Goal: Register for event/course

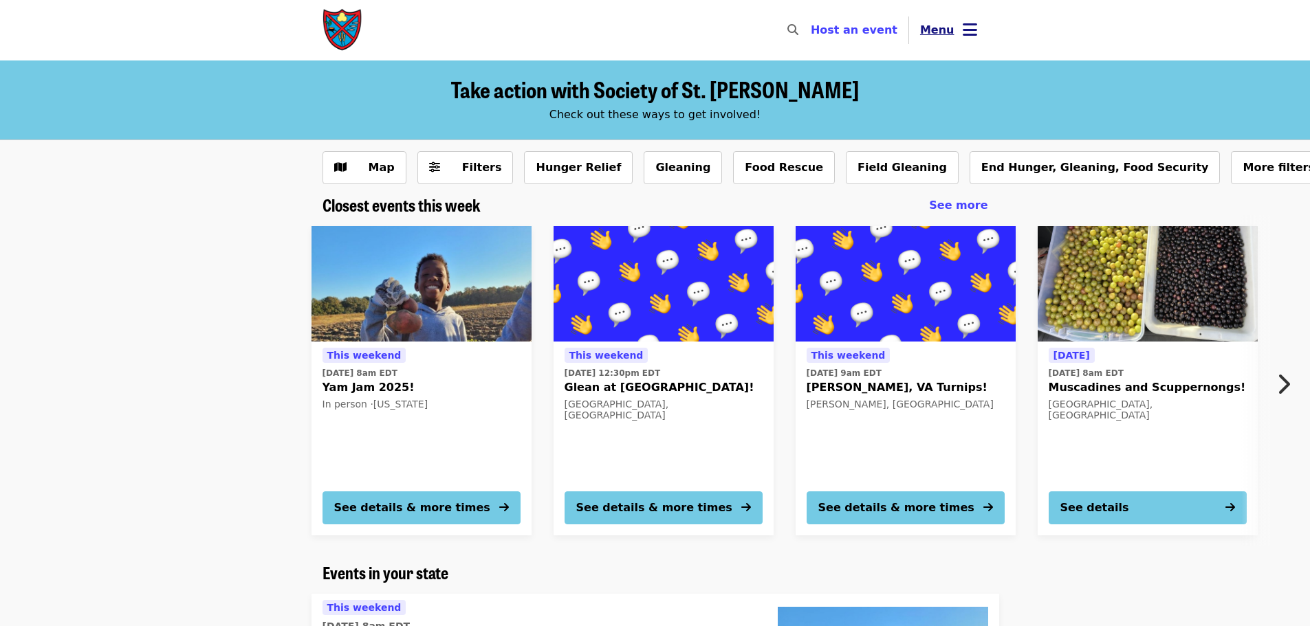
click at [965, 28] on icon "bars icon" at bounding box center [970, 30] width 14 height 20
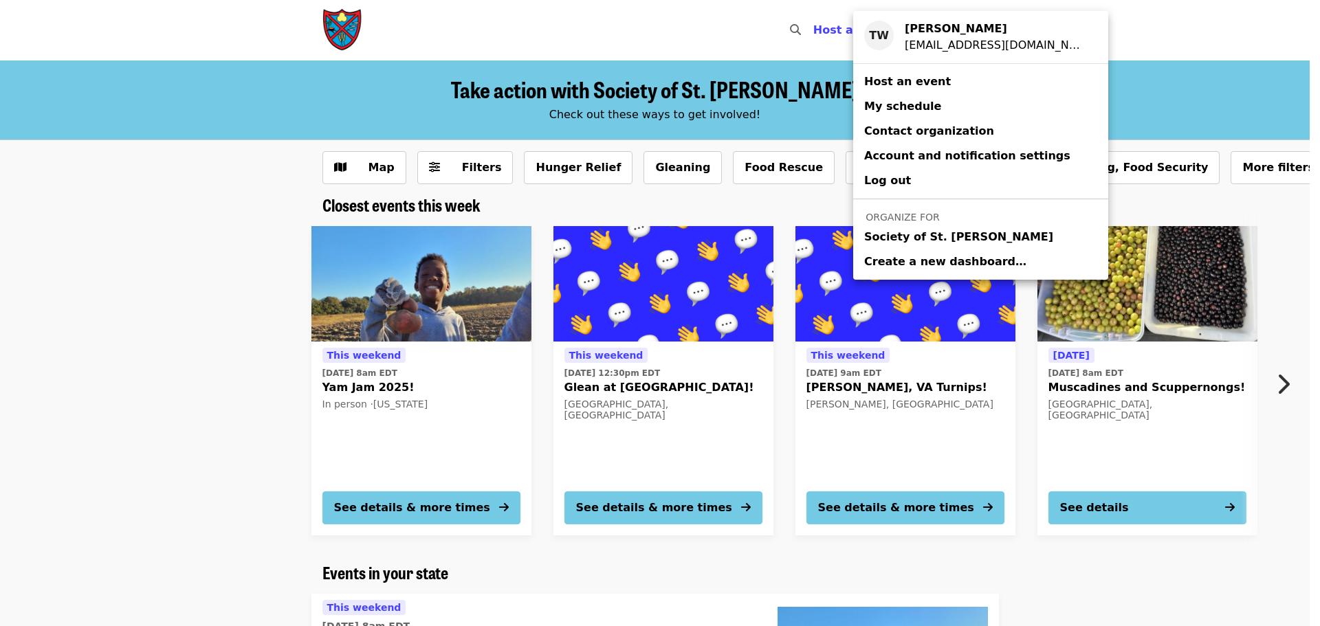
click at [879, 239] on span "Society of St. [PERSON_NAME]" at bounding box center [958, 237] width 189 height 17
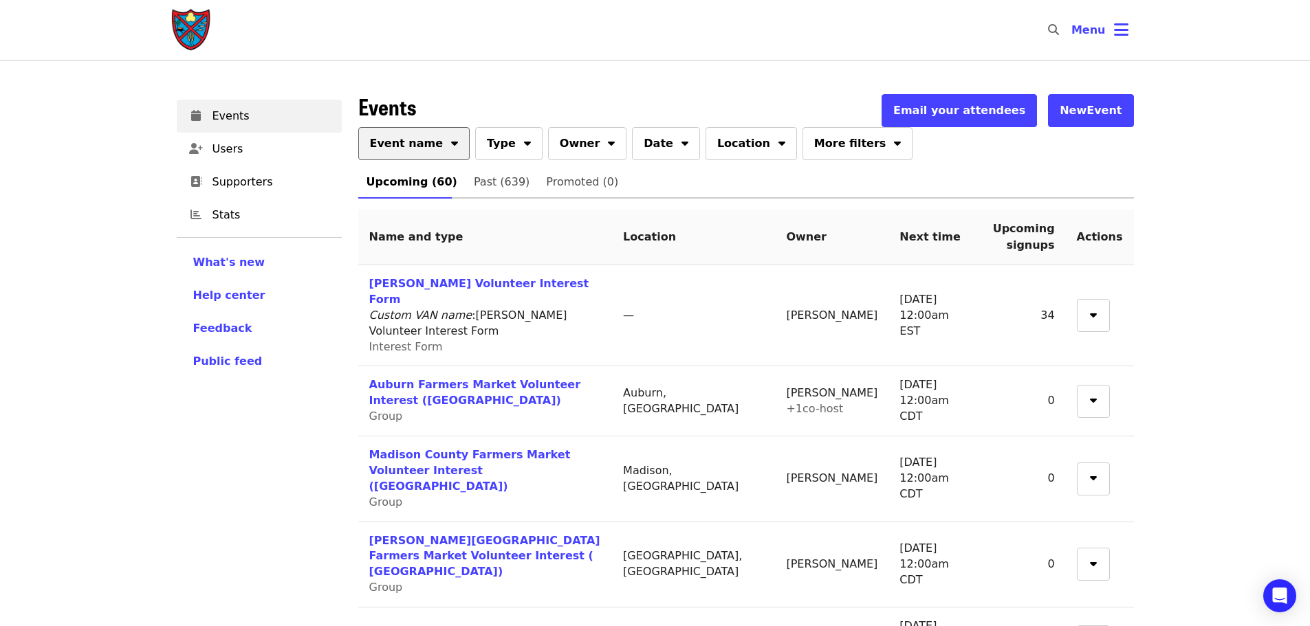
click at [409, 127] on button "Event name" at bounding box center [414, 143] width 112 height 33
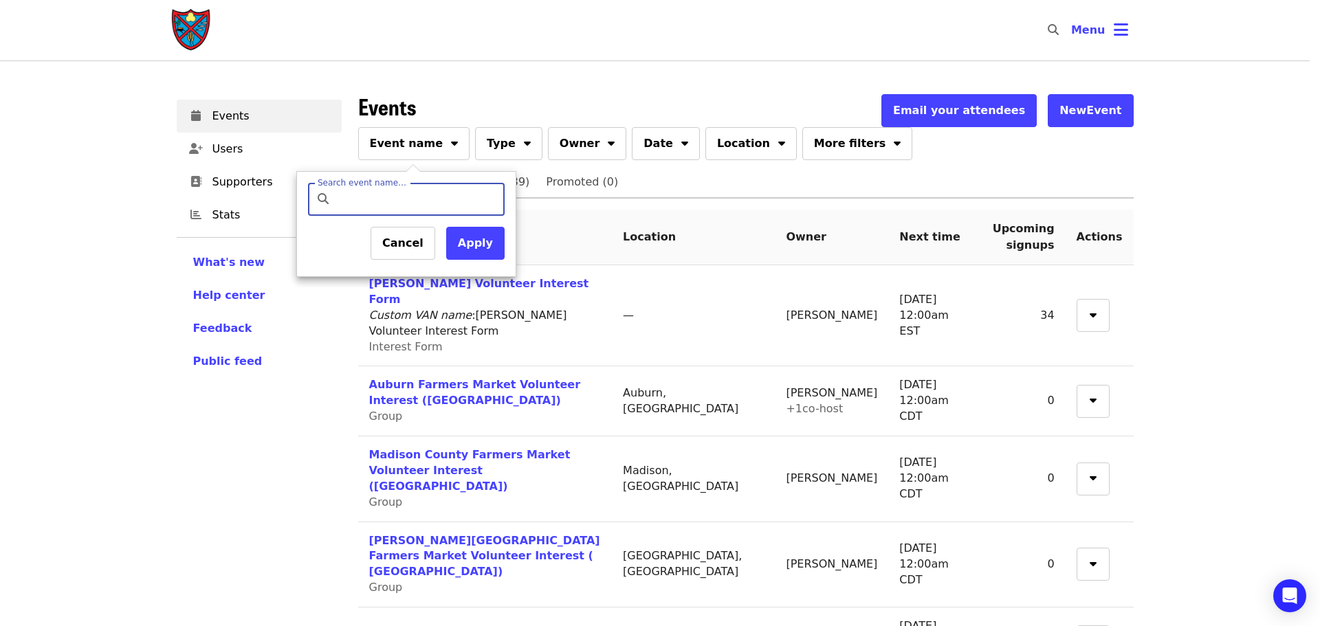
click at [404, 191] on input "Search event name…" at bounding box center [418, 199] width 162 height 33
type input "*******"
click at [483, 254] on button "Apply" at bounding box center [475, 243] width 58 height 33
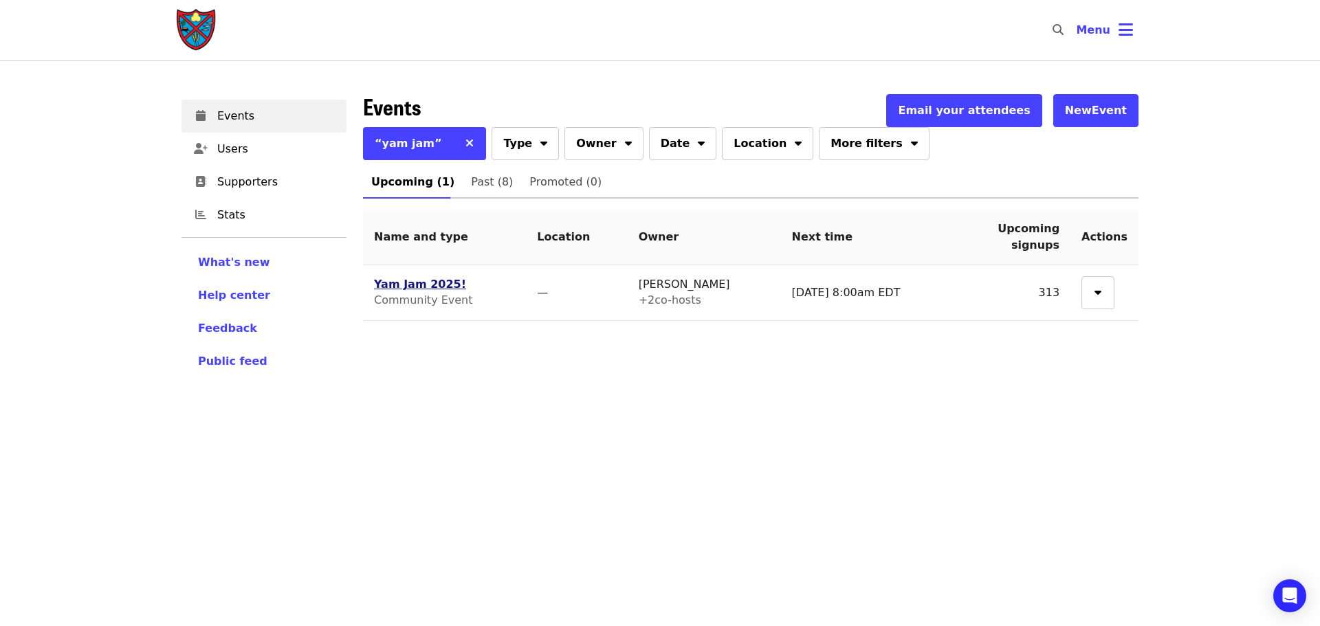
click at [419, 284] on link "Yam Jam 2025!" at bounding box center [420, 284] width 92 height 13
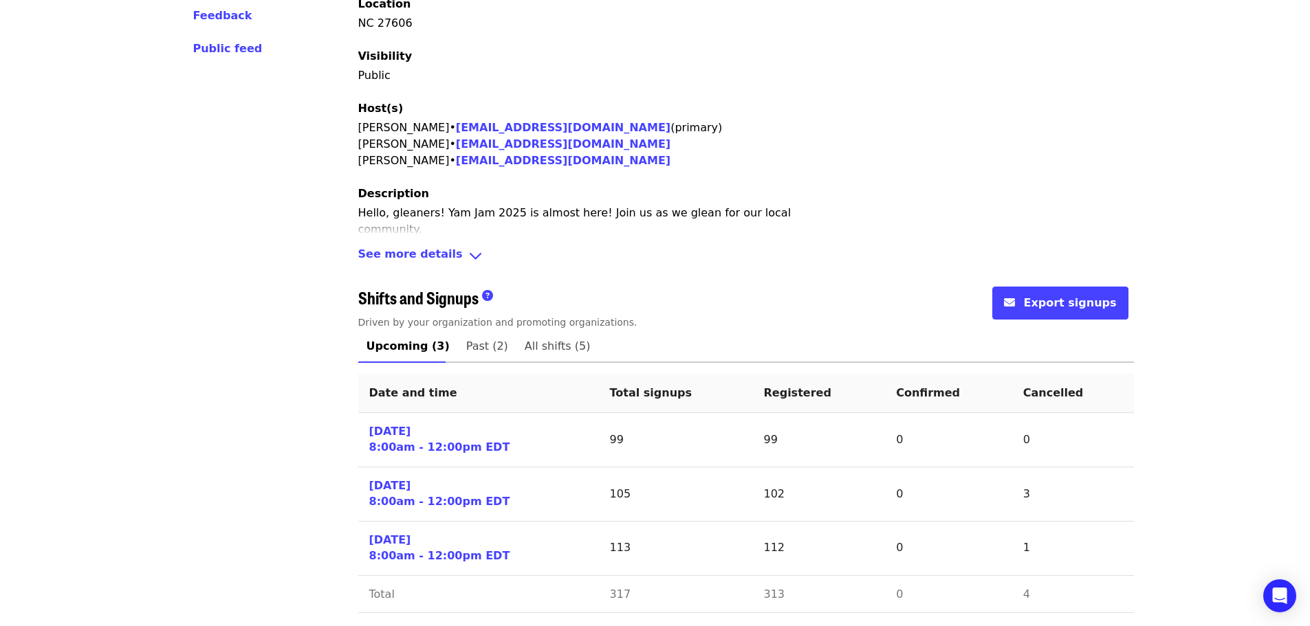
scroll to position [318, 0]
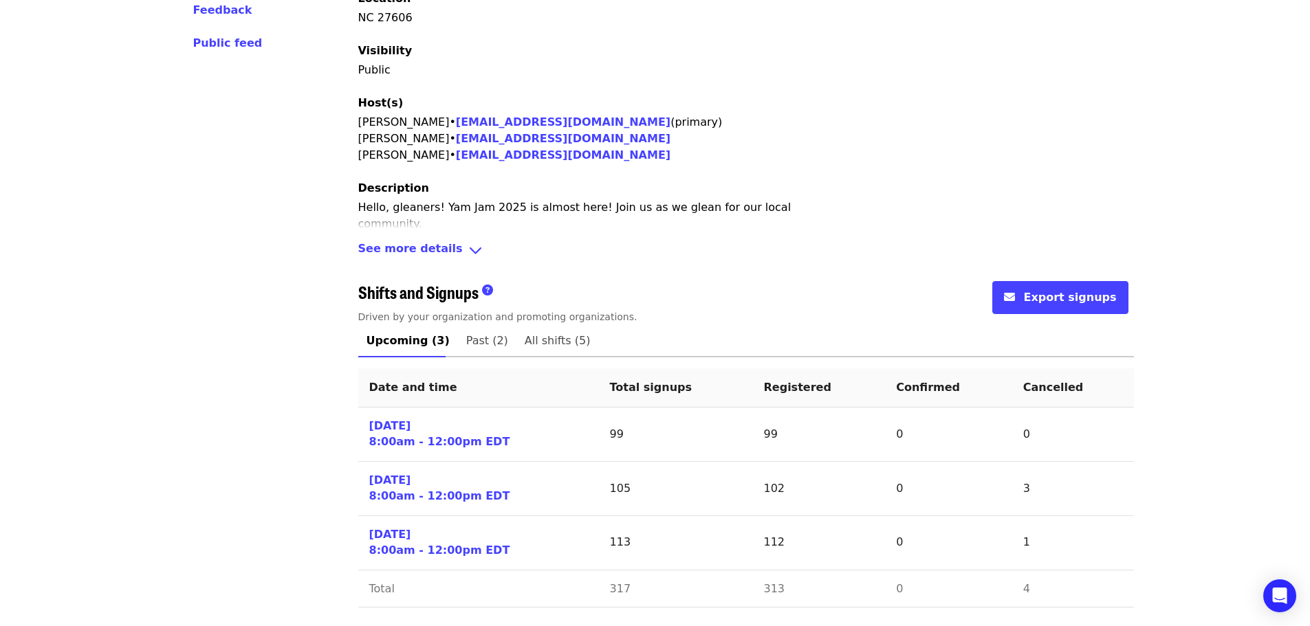
click at [195, 234] on div "Events Users Supporters Stats What's new Help center Feedback Public feed Organ…" at bounding box center [259, 197] width 182 height 859
